Goal: Check status: Check status

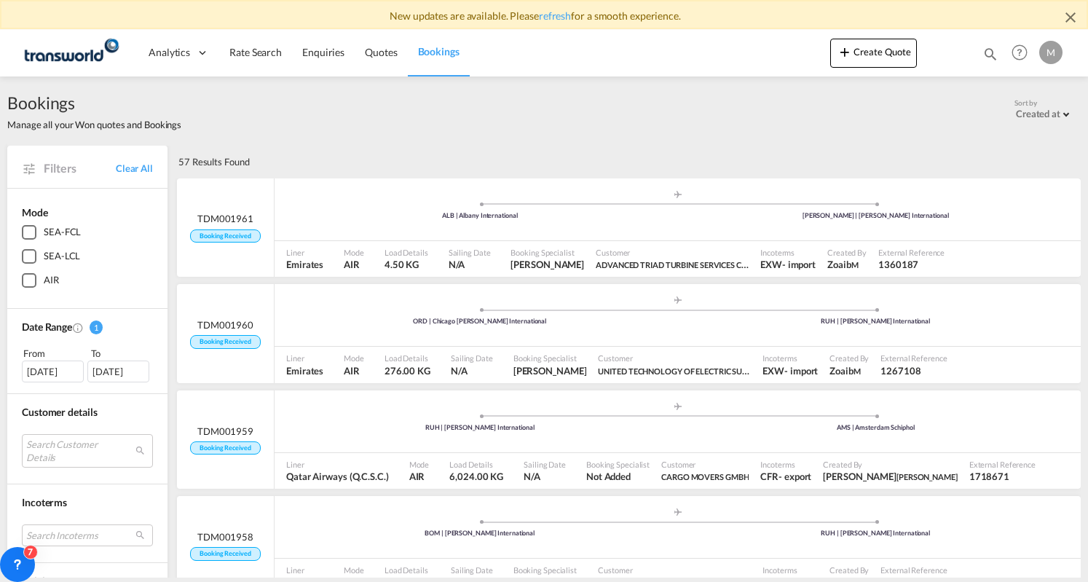
click at [447, 46] on span "Bookings" at bounding box center [439, 51] width 42 height 12
click at [434, 50] on span "Bookings" at bounding box center [439, 51] width 42 height 12
click at [380, 53] on span "Quotes" at bounding box center [381, 52] width 32 height 12
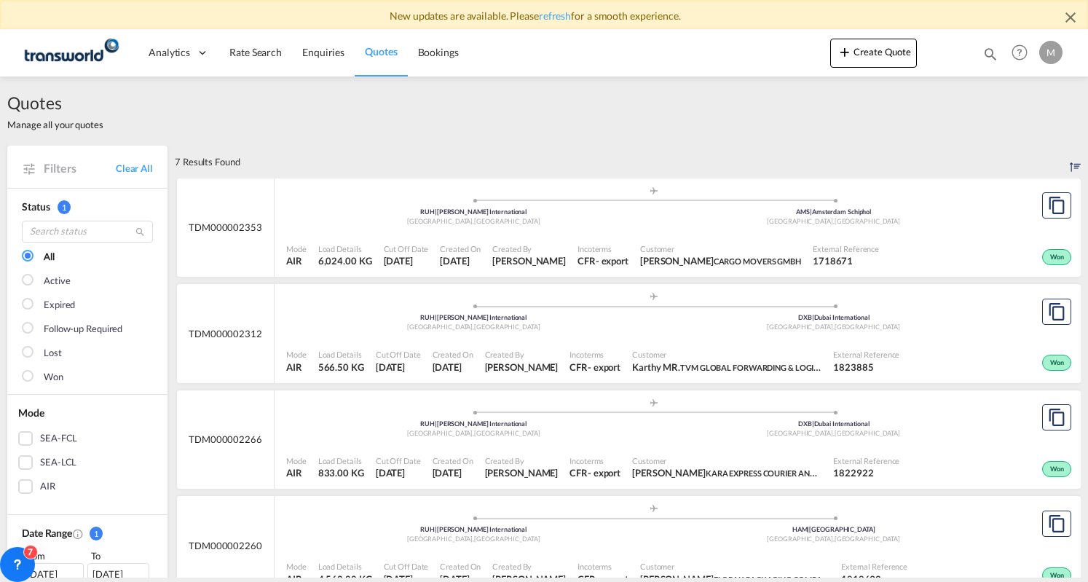
click at [425, 52] on span "Bookings" at bounding box center [438, 52] width 41 height 12
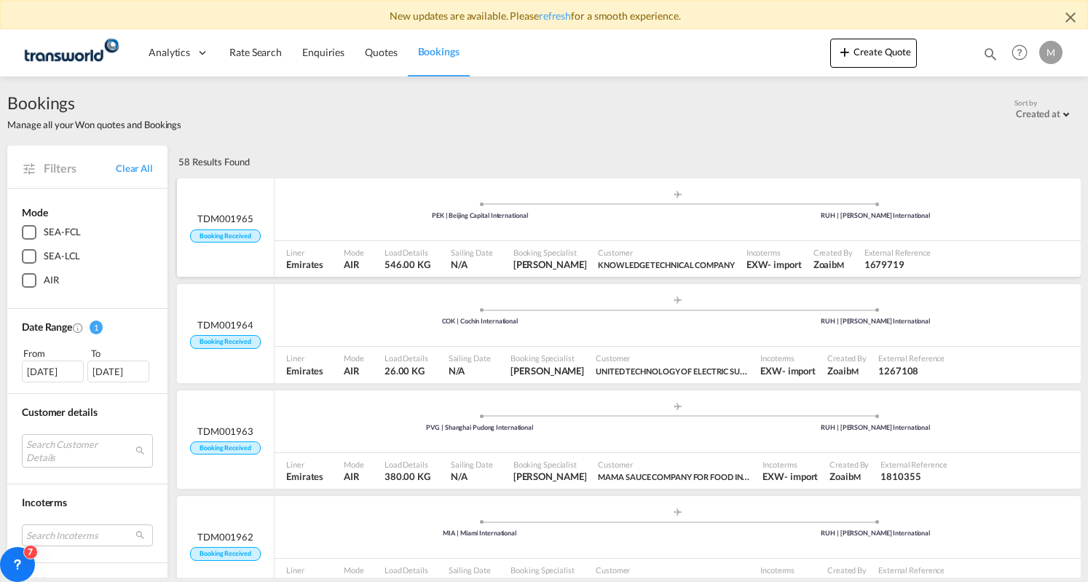
click at [763, 207] on ul ".a{fill:#aaa8ad;} .a{fill:#aaa8ad;} PEK | Beijing Capital International RUH | […" at bounding box center [678, 207] width 792 height 7
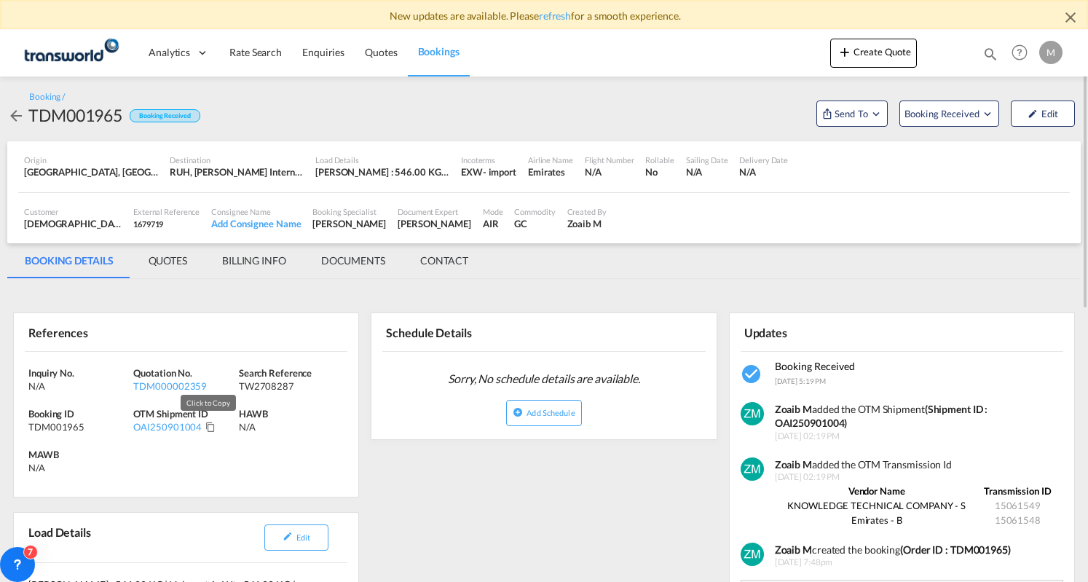
click at [210, 430] on md-icon "Click to Copy" at bounding box center [210, 427] width 10 height 10
click at [239, 254] on md-tab-item "BILLING INFO" at bounding box center [254, 260] width 99 height 35
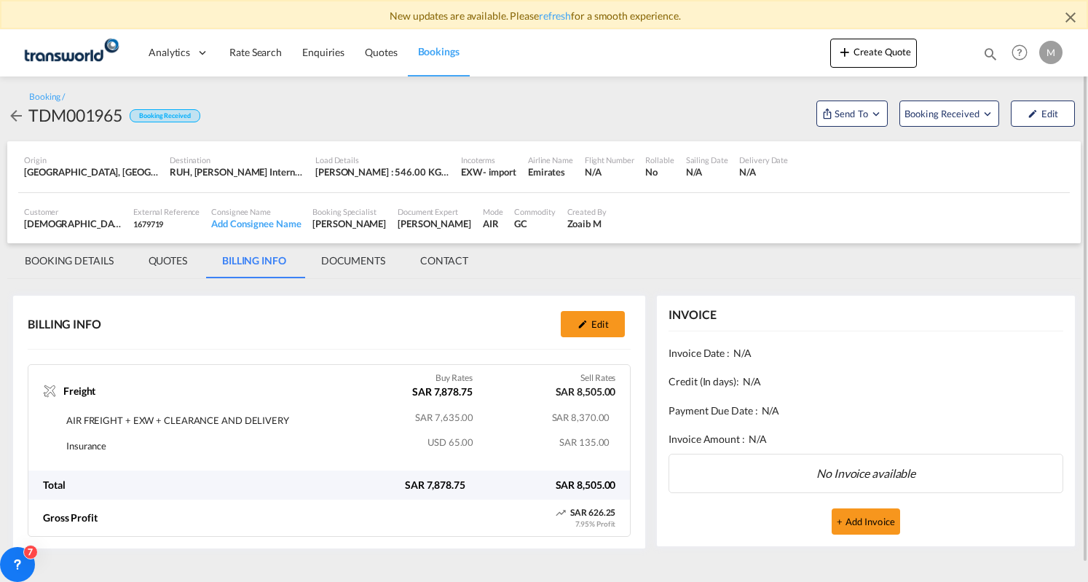
click at [451, 54] on span "Bookings" at bounding box center [439, 51] width 42 height 12
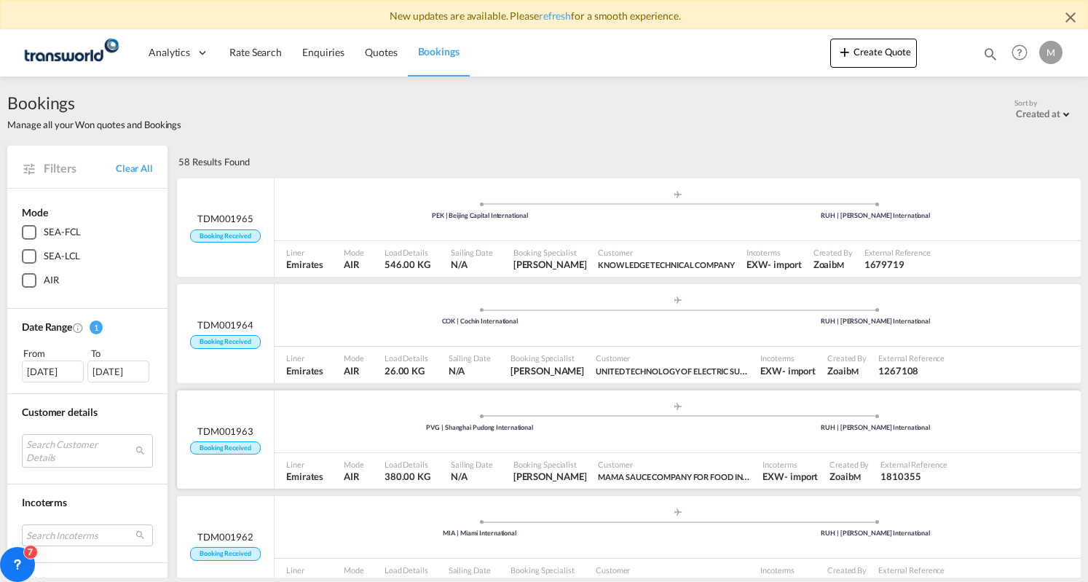
click at [342, 445] on div ".a{fill:#aaa8ad;} .a{fill:#aaa8ad;} PVG | Shanghai Pudong International RUH | […" at bounding box center [678, 424] width 806 height 47
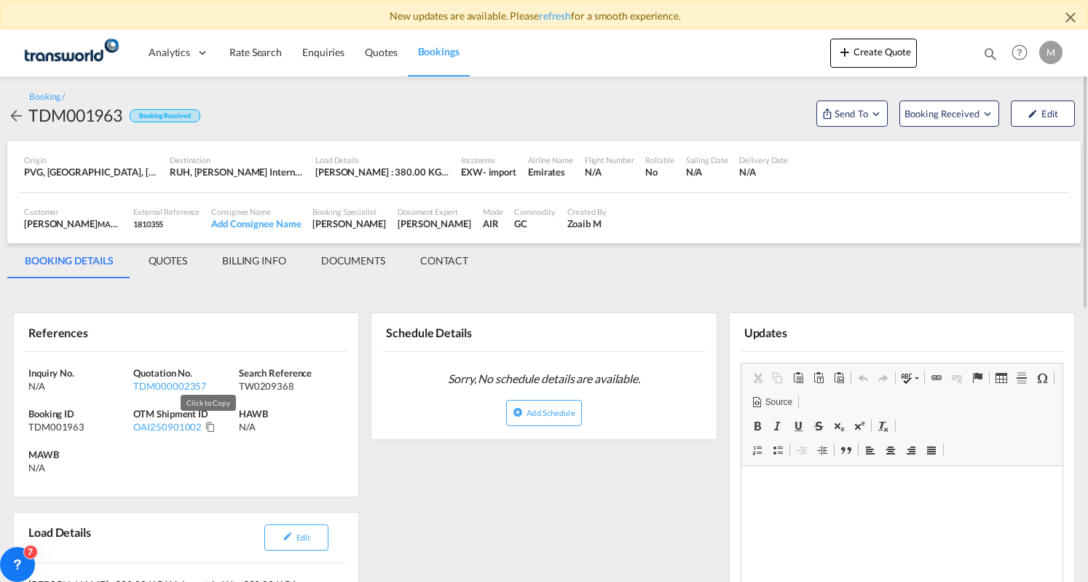
click at [205, 425] on md-icon "Click to Copy" at bounding box center [210, 427] width 10 height 10
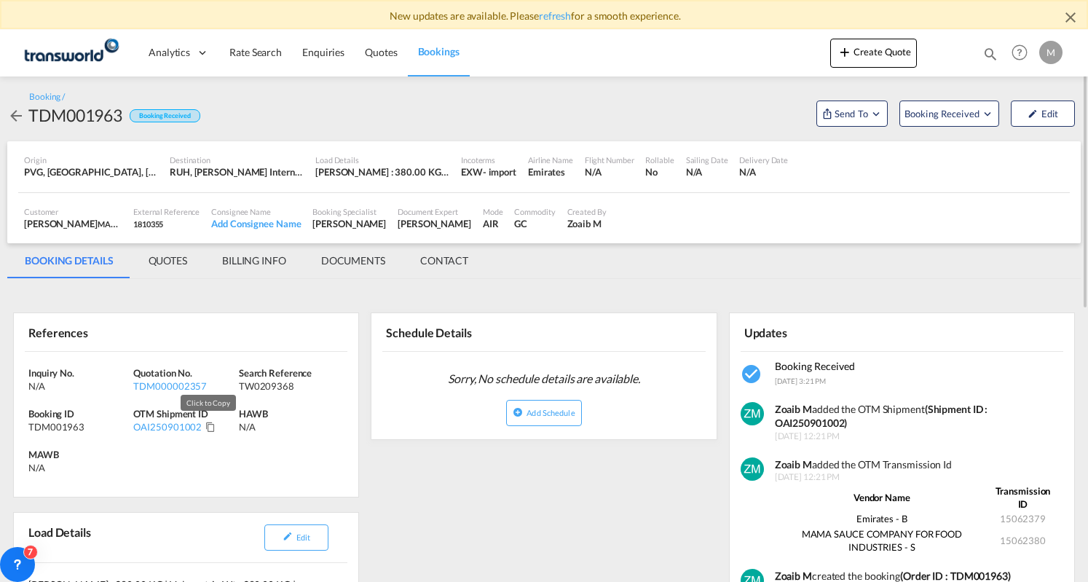
click at [205, 426] on md-icon "Click to Copy" at bounding box center [210, 427] width 10 height 10
click at [261, 256] on md-tab-item "BILLING INFO" at bounding box center [254, 260] width 99 height 35
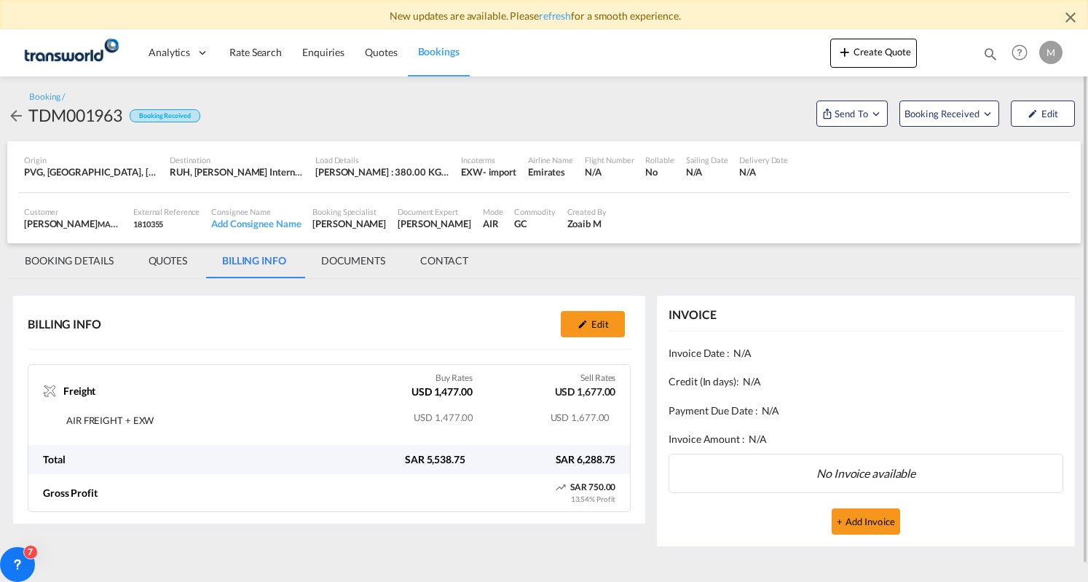
click at [428, 52] on span "Bookings" at bounding box center [439, 51] width 42 height 12
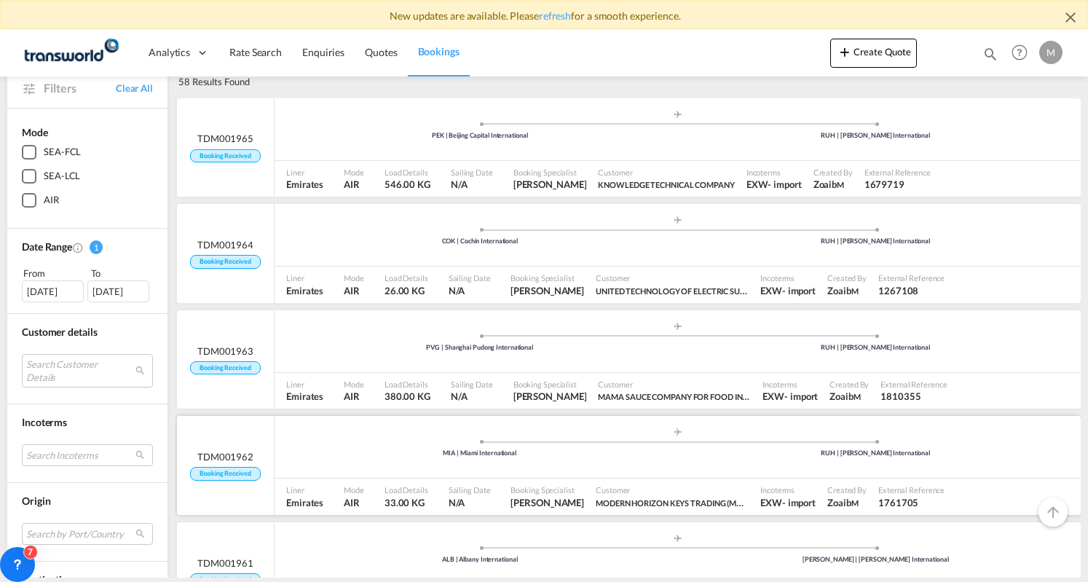
scroll to position [146, 0]
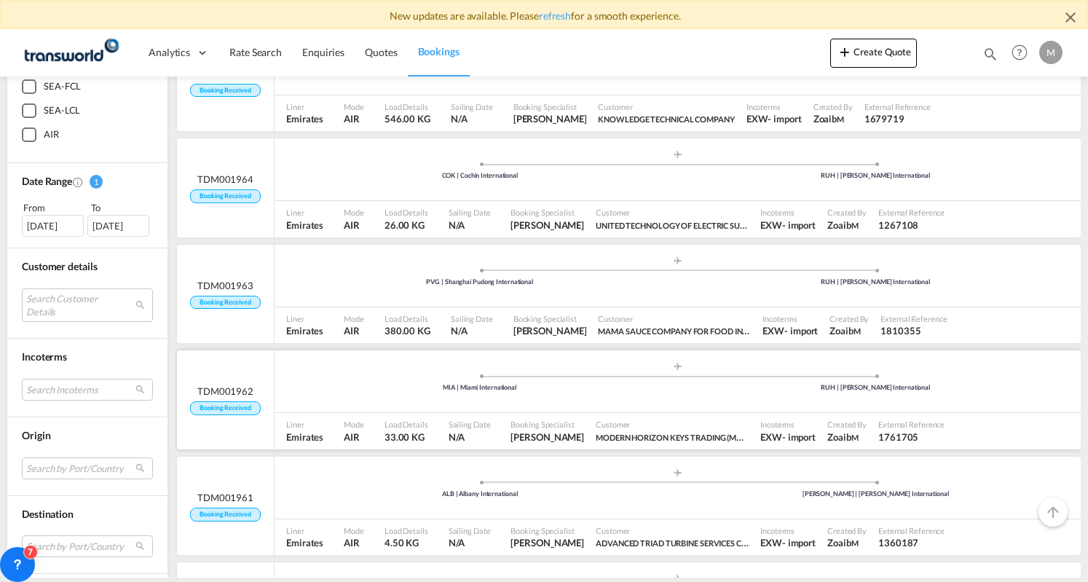
click at [315, 380] on ul ".a{fill:#aaa8ad;} .a{fill:#aaa8ad;} MIA | Miami International RUH | [PERSON_NAM…" at bounding box center [678, 379] width 792 height 7
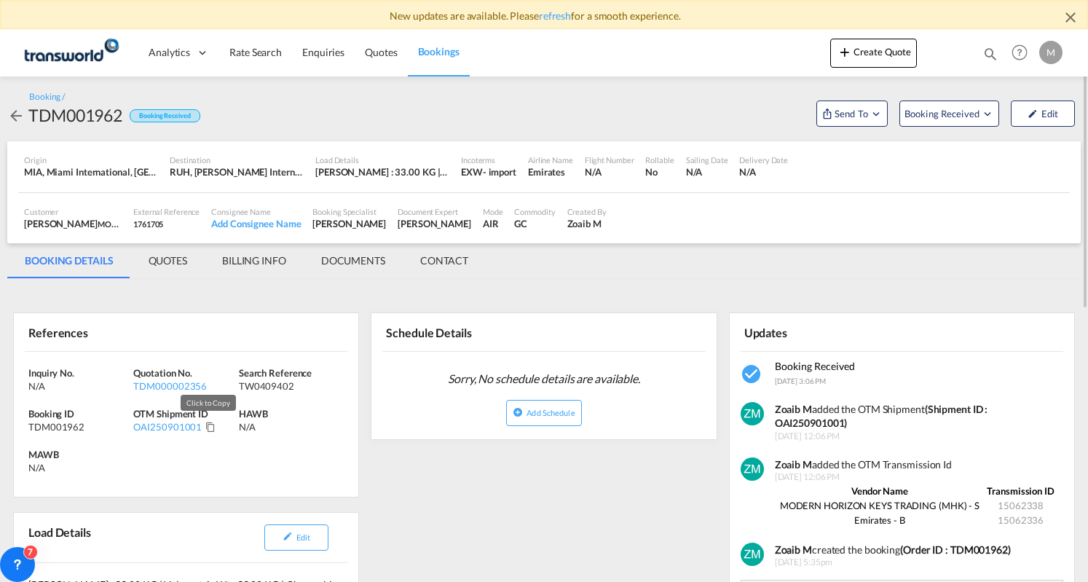
click at [210, 428] on md-icon "Click to Copy" at bounding box center [210, 427] width 10 height 10
click at [258, 251] on md-tab-item "BILLING INFO" at bounding box center [254, 260] width 99 height 35
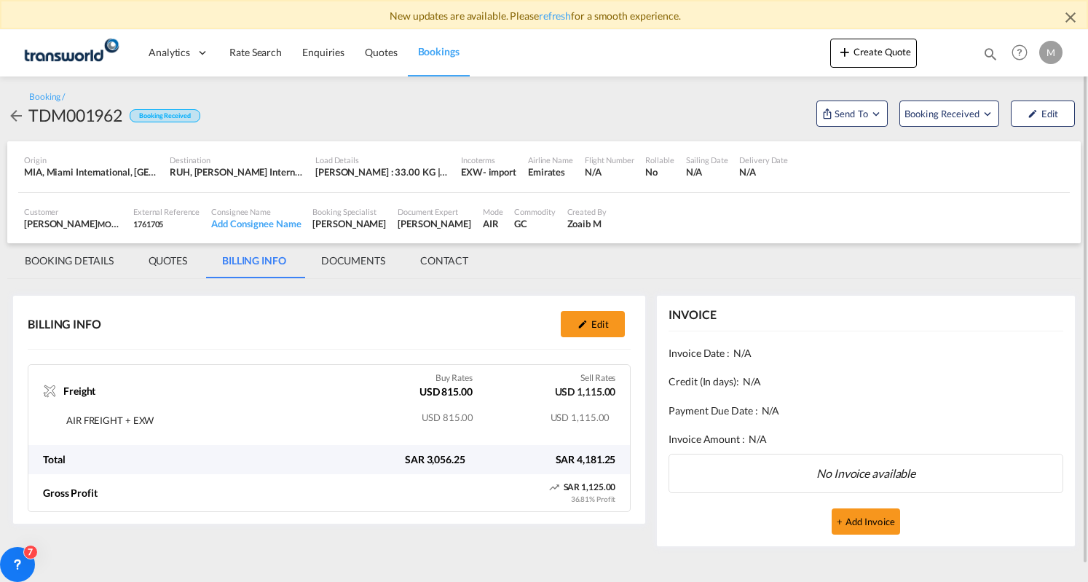
click at [439, 52] on span "Bookings" at bounding box center [439, 51] width 42 height 12
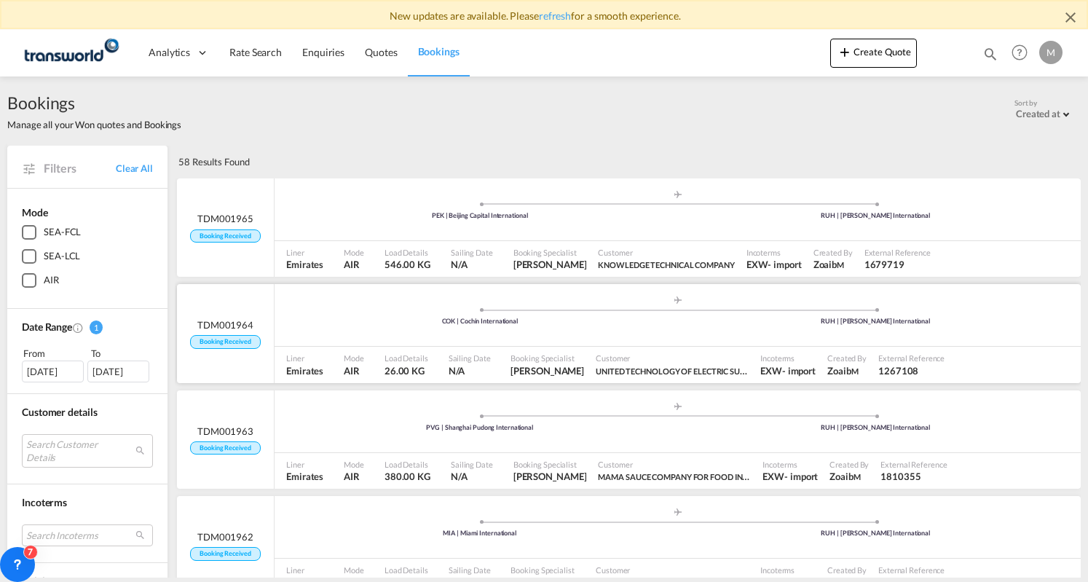
click at [360, 307] on div ".a{fill:#aaa8ad;} .a{fill:#aaa8ad;} COK | Cochin International RUH | [PERSON_NA…" at bounding box center [678, 317] width 806 height 44
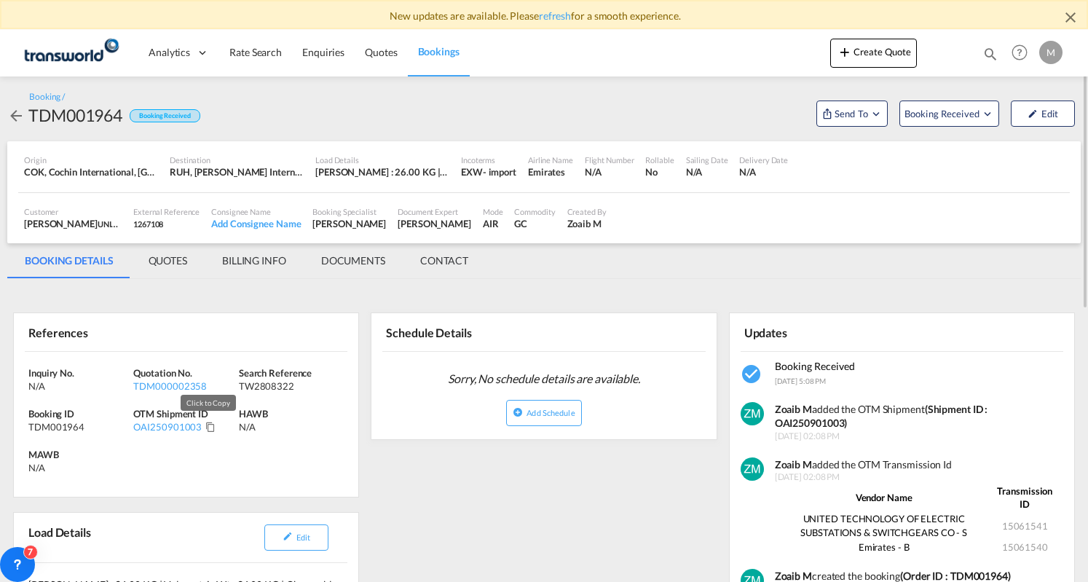
click at [205, 427] on md-icon "Click to Copy" at bounding box center [210, 427] width 10 height 10
click at [444, 51] on span "Bookings" at bounding box center [439, 51] width 42 height 12
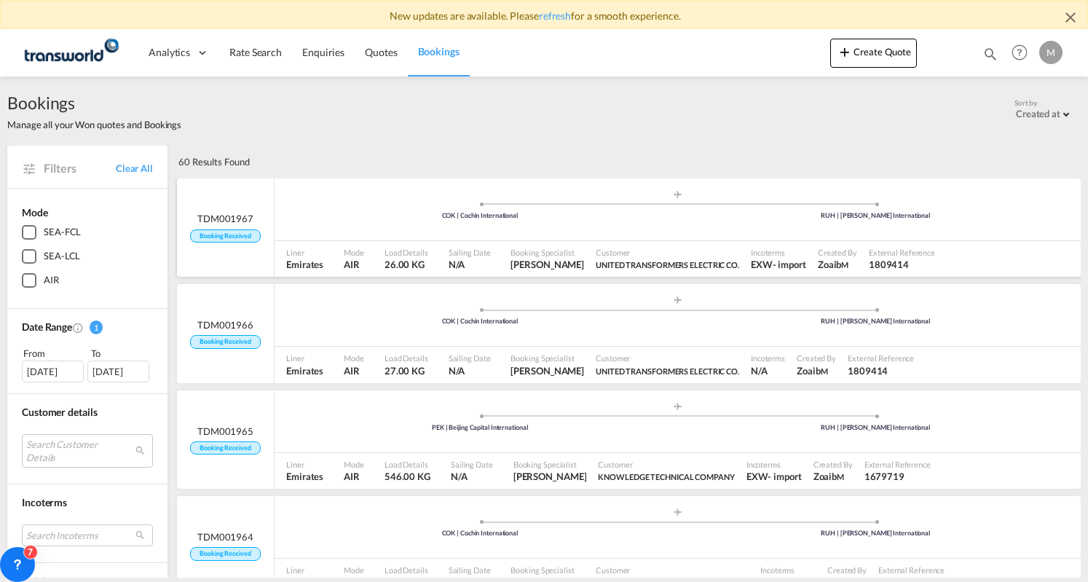
click at [365, 229] on div ".a{fill:#aaa8ad;} .a{fill:#aaa8ad;} COK | Cochin International RUH | [PERSON_NA…" at bounding box center [678, 211] width 806 height 44
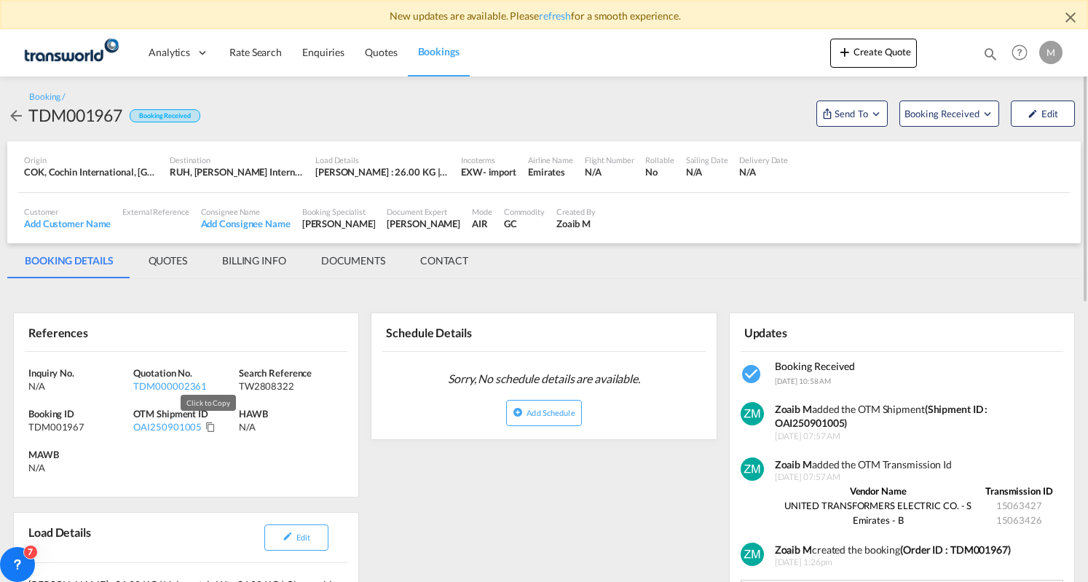
click at [208, 425] on md-icon "Click to Copy" at bounding box center [210, 427] width 10 height 10
click at [271, 262] on md-tab-item "BILLING INFO" at bounding box center [254, 260] width 99 height 35
